Goal: Browse casually

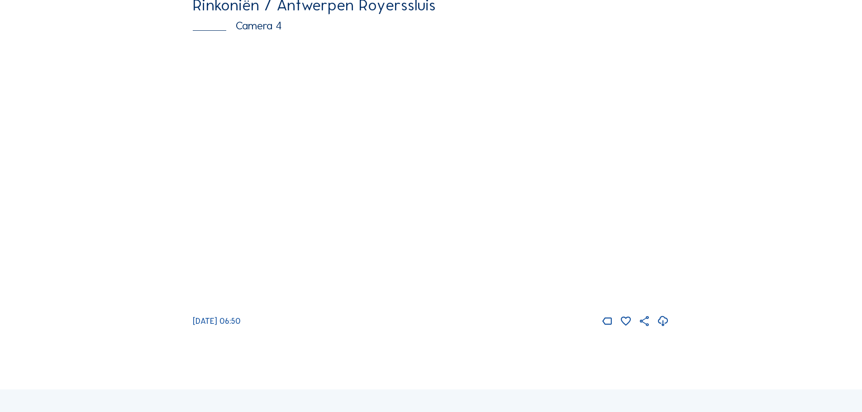
scroll to position [1177, 0]
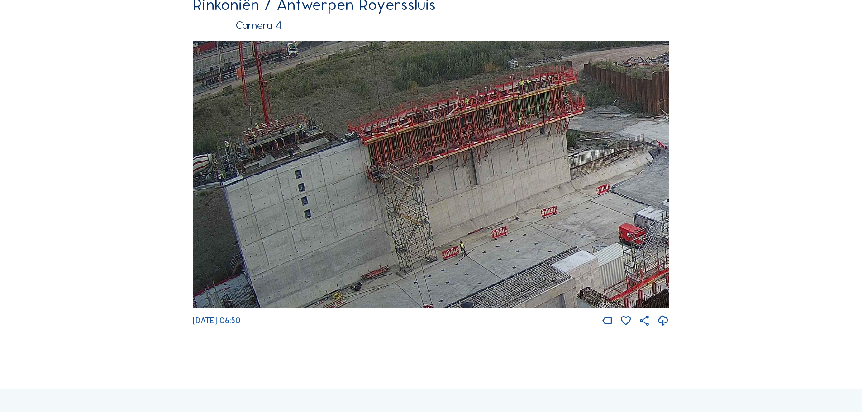
drag, startPoint x: 377, startPoint y: 225, endPoint x: 483, endPoint y: 210, distance: 106.9
click at [483, 210] on img at bounding box center [431, 175] width 477 height 268
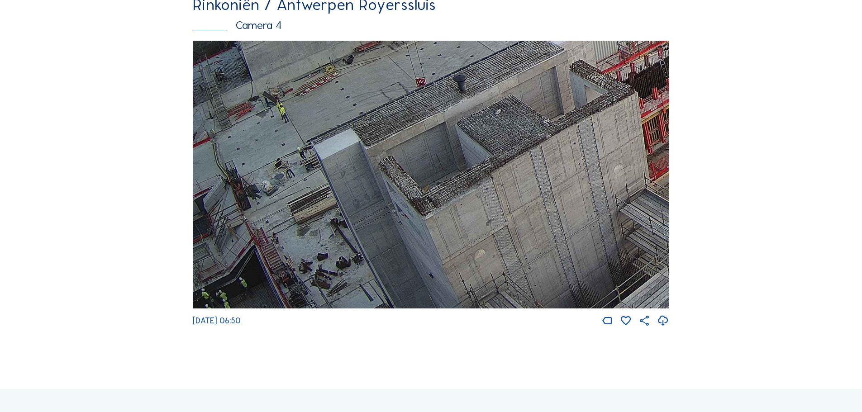
drag, startPoint x: 449, startPoint y: 134, endPoint x: 438, endPoint y: -50, distance: 184.5
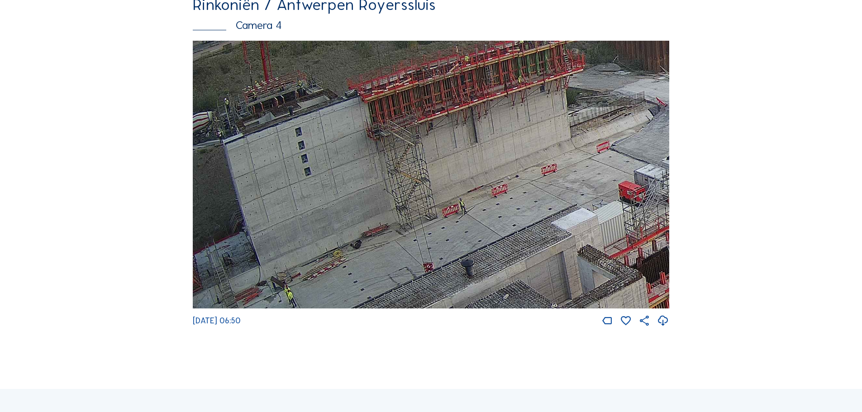
drag, startPoint x: 399, startPoint y: 124, endPoint x: 539, endPoint y: 310, distance: 232.0
click at [539, 309] on img at bounding box center [431, 175] width 477 height 268
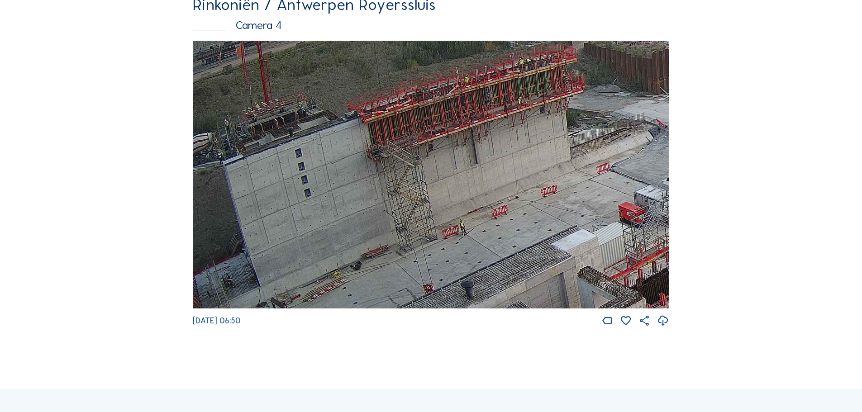
drag, startPoint x: 380, startPoint y: 219, endPoint x: 386, endPoint y: 221, distance: 6.5
click at [386, 221] on img at bounding box center [431, 175] width 477 height 268
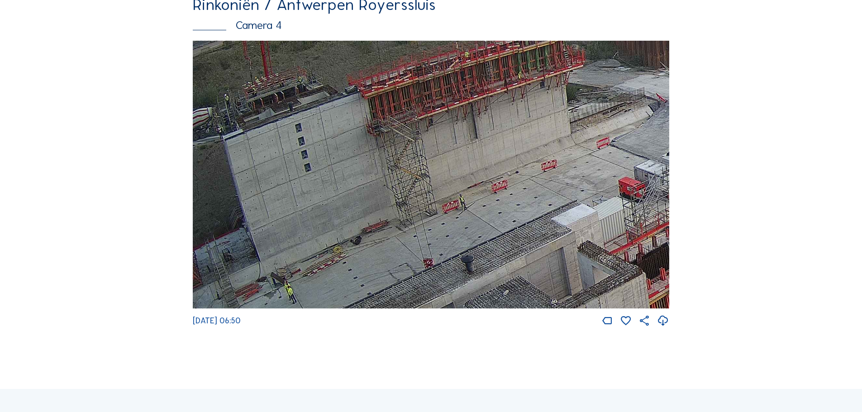
drag, startPoint x: 457, startPoint y: 204, endPoint x: 464, endPoint y: 179, distance: 26.2
click at [464, 179] on img at bounding box center [431, 175] width 477 height 268
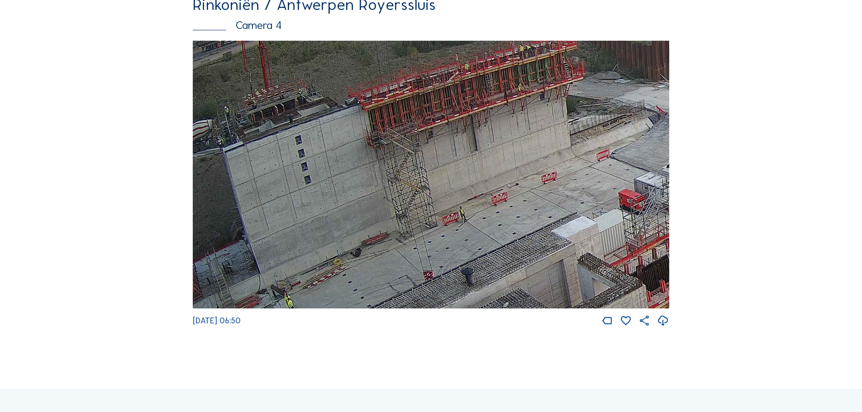
drag, startPoint x: 352, startPoint y: 165, endPoint x: 356, endPoint y: 177, distance: 13.0
click at [356, 177] on img at bounding box center [431, 175] width 477 height 268
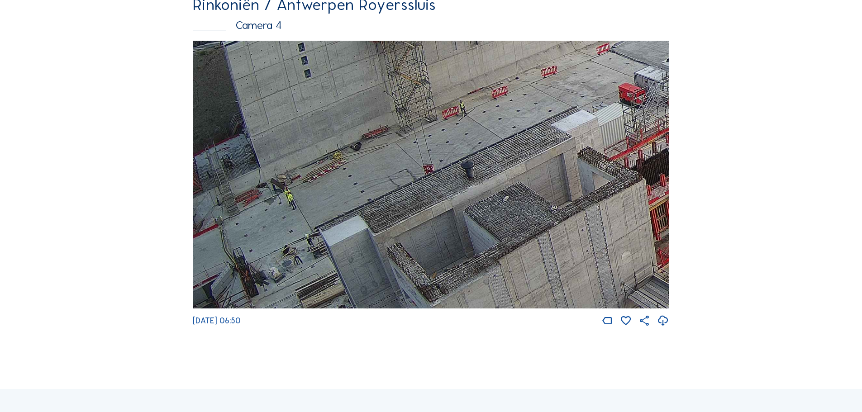
drag, startPoint x: 545, startPoint y: 244, endPoint x: 607, endPoint y: 137, distance: 123.5
click at [607, 137] on img at bounding box center [431, 175] width 477 height 268
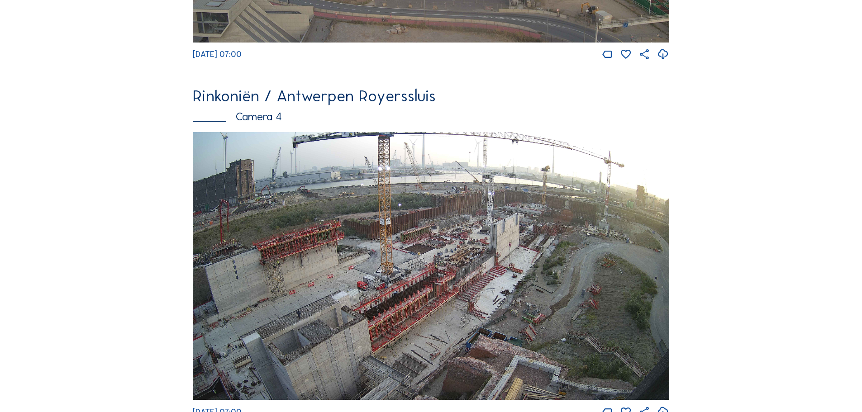
scroll to position [1086, 0]
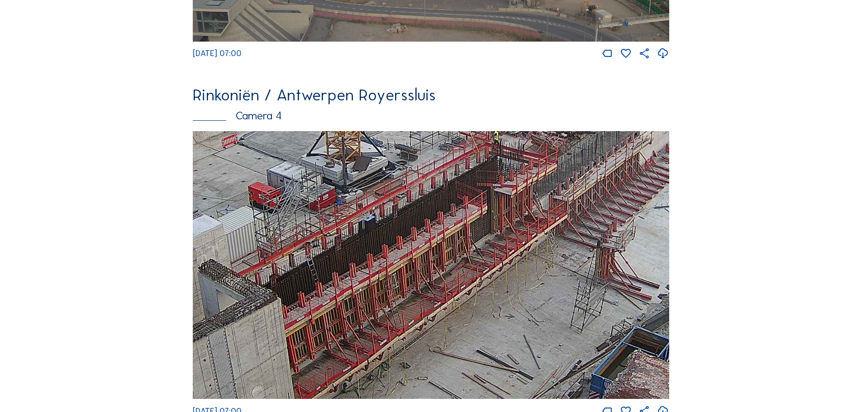
drag, startPoint x: 498, startPoint y: 287, endPoint x: 552, endPoint y: 259, distance: 60.5
click at [552, 259] on img at bounding box center [431, 265] width 477 height 268
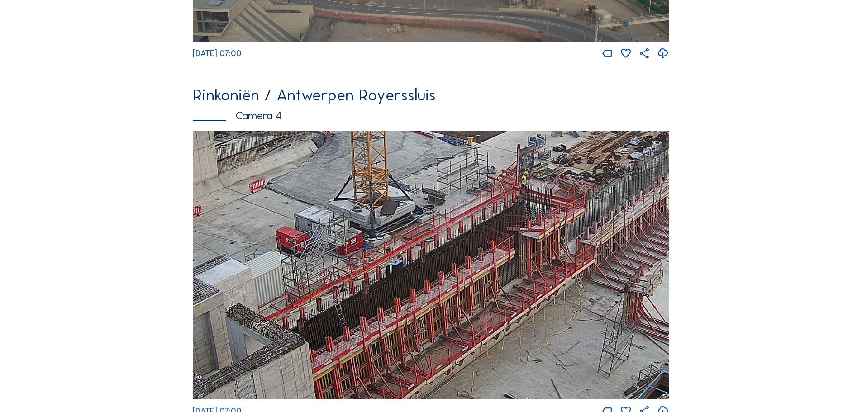
drag, startPoint x: 549, startPoint y: 244, endPoint x: 577, endPoint y: 289, distance: 52.3
click at [577, 289] on img at bounding box center [431, 265] width 477 height 268
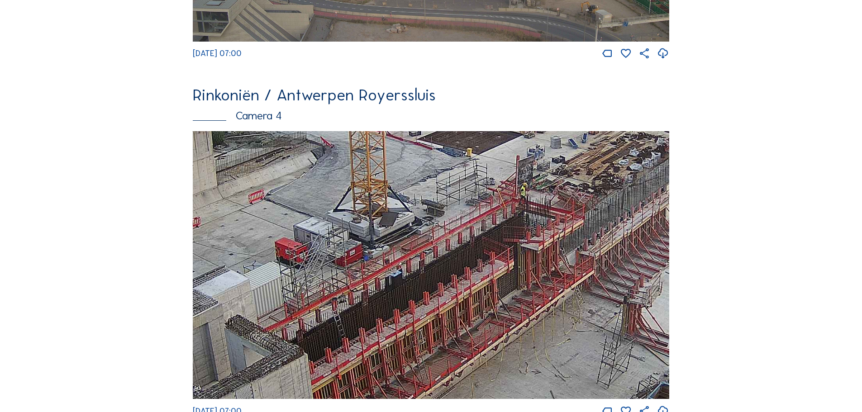
drag, startPoint x: 581, startPoint y: 246, endPoint x: 580, endPoint y: 258, distance: 11.4
click at [580, 258] on img at bounding box center [431, 265] width 477 height 268
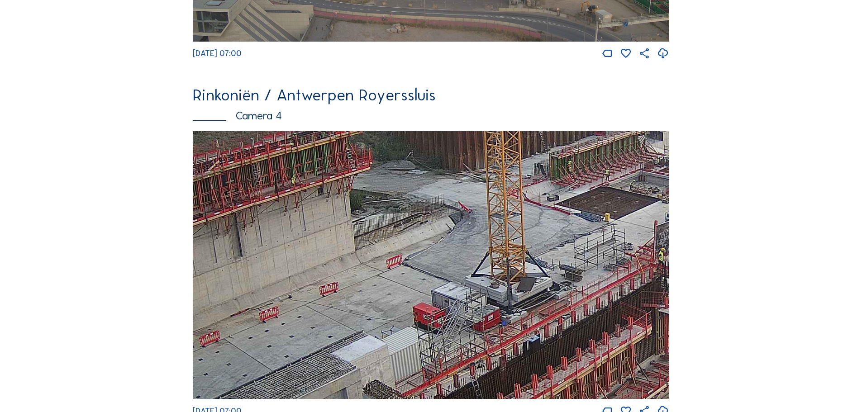
drag, startPoint x: 420, startPoint y: 241, endPoint x: 556, endPoint y: 306, distance: 151.2
click at [558, 306] on img at bounding box center [431, 265] width 477 height 268
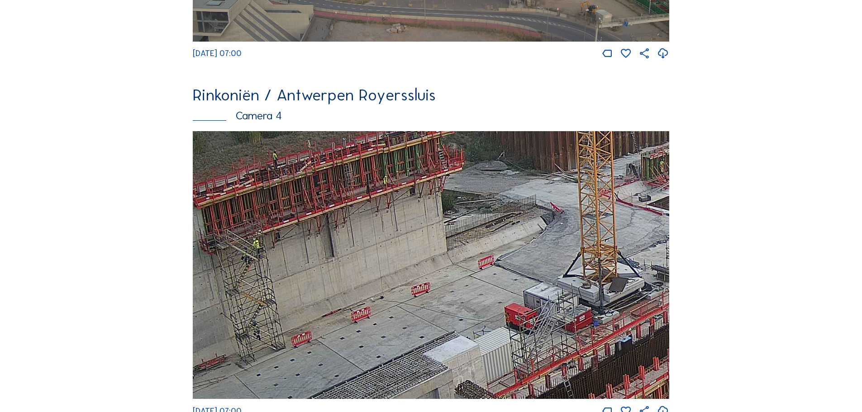
drag, startPoint x: 472, startPoint y: 275, endPoint x: 478, endPoint y: 276, distance: 6.0
click at [478, 276] on img at bounding box center [431, 265] width 477 height 268
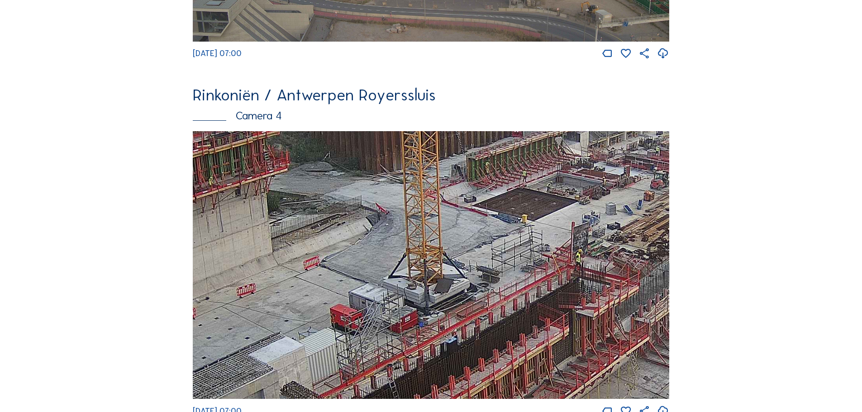
drag, startPoint x: 579, startPoint y: 226, endPoint x: 405, endPoint y: 227, distance: 174.7
click at [405, 227] on img at bounding box center [431, 265] width 477 height 268
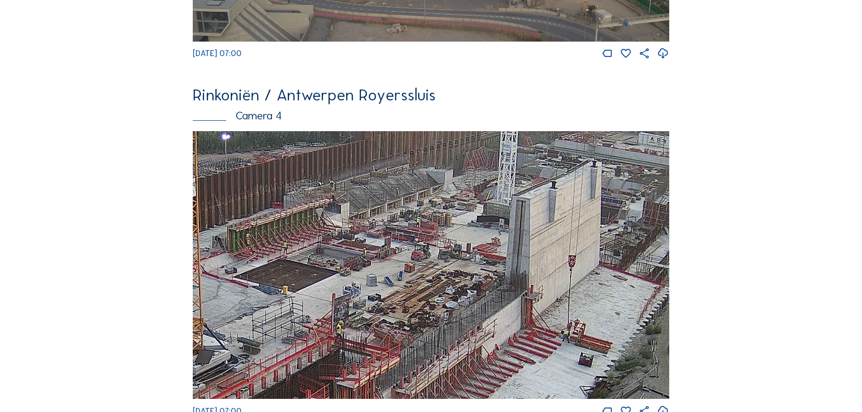
drag, startPoint x: 528, startPoint y: 234, endPoint x: 282, endPoint y: 302, distance: 255.0
click at [285, 304] on img at bounding box center [431, 265] width 477 height 268
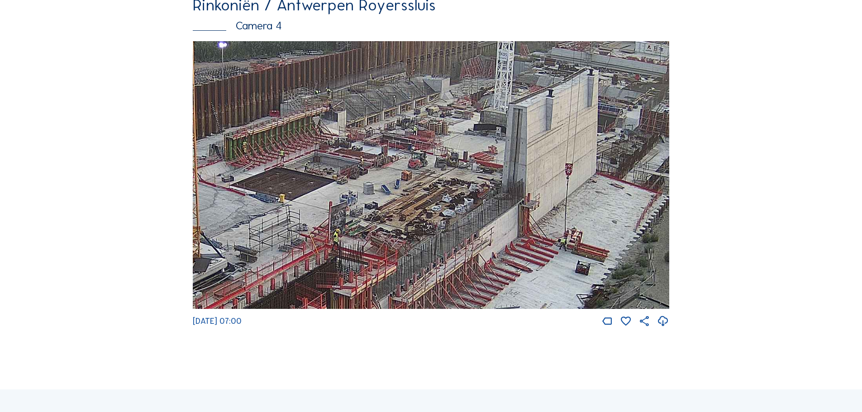
scroll to position [1177, 0]
click at [396, 168] on img at bounding box center [431, 175] width 477 height 268
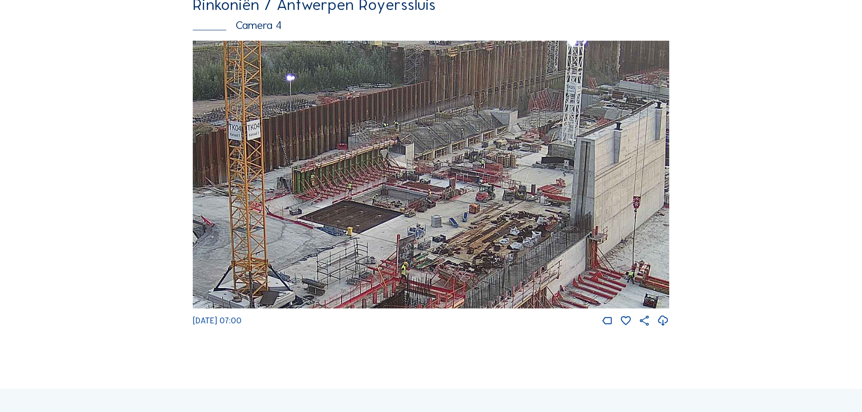
drag, startPoint x: 416, startPoint y: 179, endPoint x: 467, endPoint y: 203, distance: 55.5
click at [467, 203] on img at bounding box center [431, 175] width 477 height 268
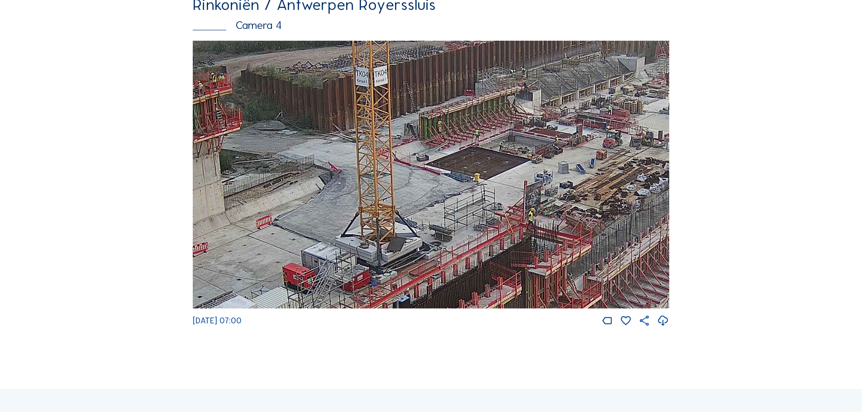
drag, startPoint x: 370, startPoint y: 233, endPoint x: 497, endPoint y: 179, distance: 138.1
click at [497, 179] on img at bounding box center [431, 175] width 477 height 268
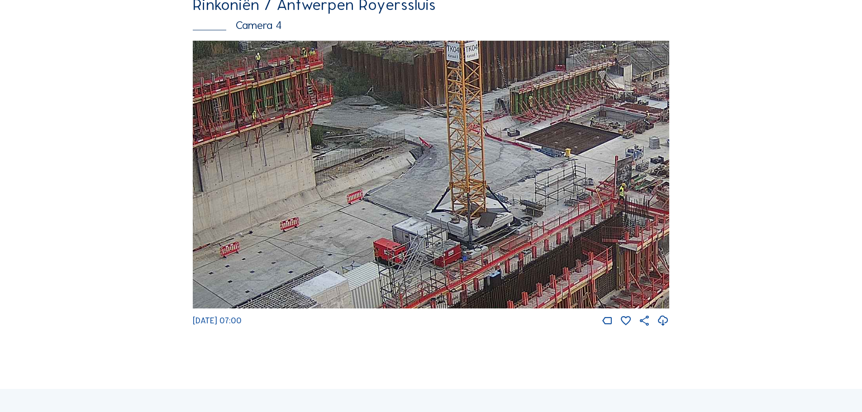
drag, startPoint x: 319, startPoint y: 241, endPoint x: 410, endPoint y: 216, distance: 94.3
click at [410, 216] on img at bounding box center [431, 175] width 477 height 268
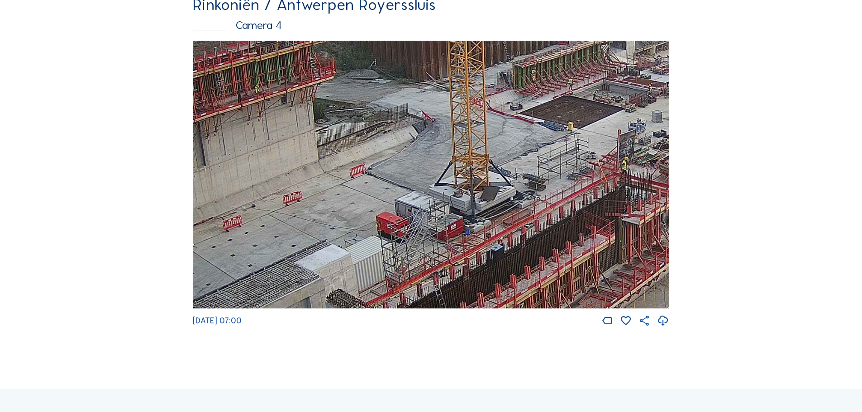
drag, startPoint x: 349, startPoint y: 293, endPoint x: 352, endPoint y: 267, distance: 26.4
click at [352, 267] on img at bounding box center [431, 175] width 477 height 268
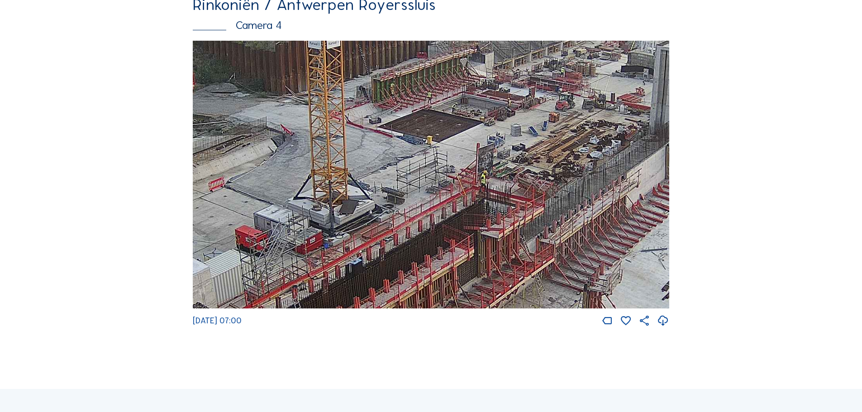
drag, startPoint x: 490, startPoint y: 166, endPoint x: 348, endPoint y: 180, distance: 142.3
click at [348, 180] on img at bounding box center [431, 175] width 477 height 268
